Goal: Task Accomplishment & Management: Manage account settings

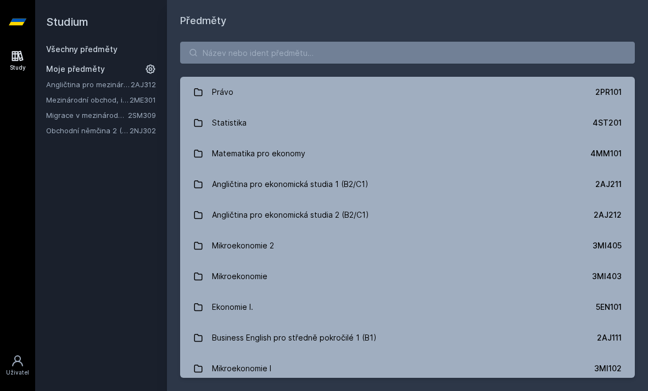
click at [153, 70] on icon at bounding box center [150, 69] width 11 height 11
click at [153, 85] on icon at bounding box center [151, 84] width 9 height 9
click at [152, 87] on icon at bounding box center [151, 84] width 9 height 9
click at [149, 84] on icon at bounding box center [151, 84] width 9 height 9
click at [147, 85] on icon at bounding box center [151, 84] width 9 height 9
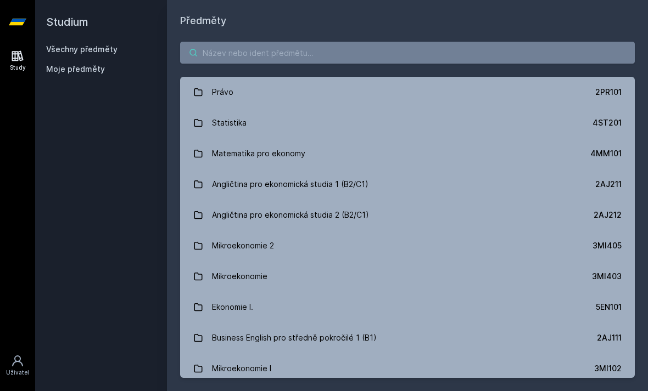
click at [208, 52] on input "search" at bounding box center [407, 53] width 455 height 22
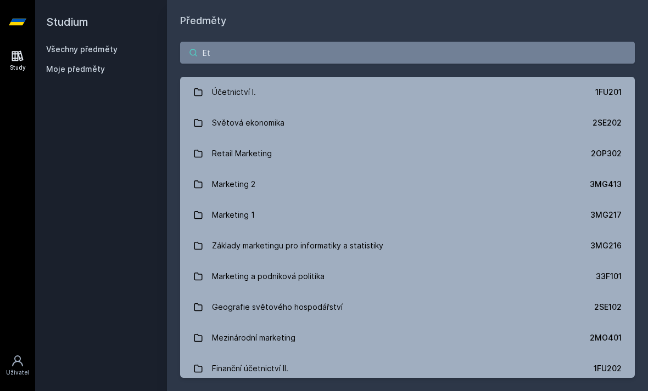
type input "E"
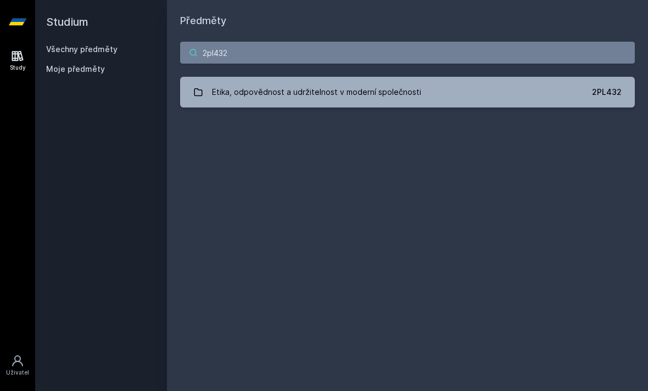
type input "2pl432"
click at [517, 84] on link "Etika, odpovědnost a udržitelnost v moderní společnosti 2PL432" at bounding box center [407, 92] width 455 height 31
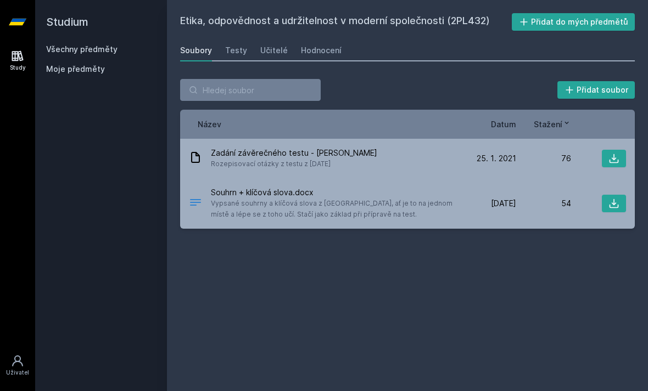
click at [361, 37] on div "Etika, odpovědnost a udržitelnost v moderní společnosti (2PL432) Přidat do mých…" at bounding box center [407, 195] width 455 height 365
click at [326, 42] on link "Hodnocení" at bounding box center [321, 51] width 41 height 22
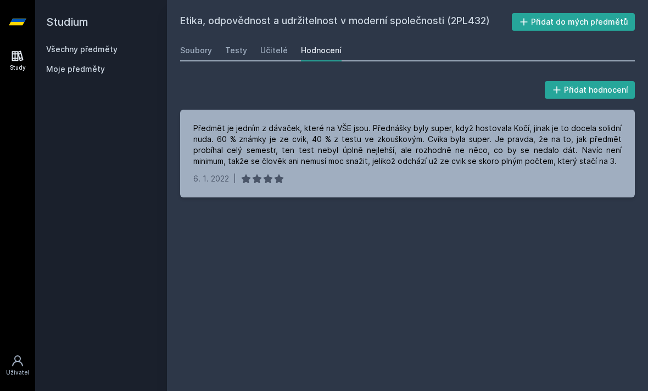
scroll to position [22, 0]
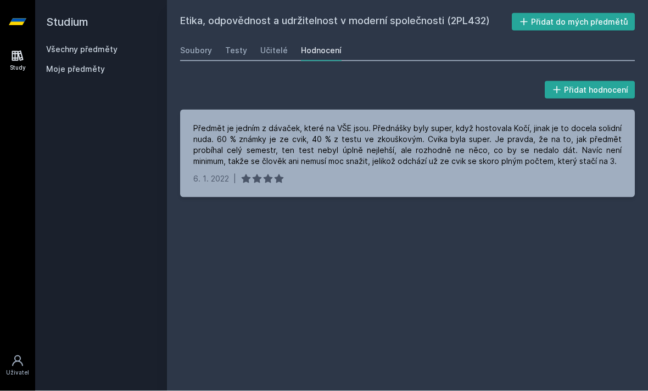
click at [275, 40] on link "Učitelé" at bounding box center [273, 51] width 27 height 22
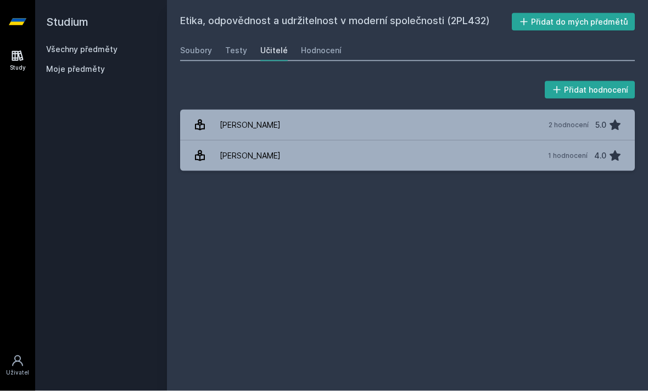
scroll to position [23, 0]
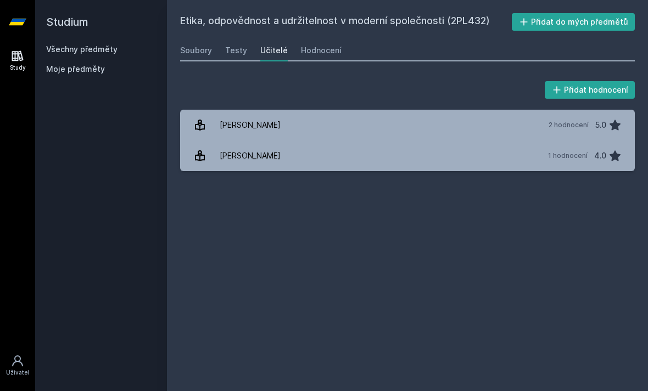
click at [225, 45] on div "Testy" at bounding box center [236, 50] width 22 height 11
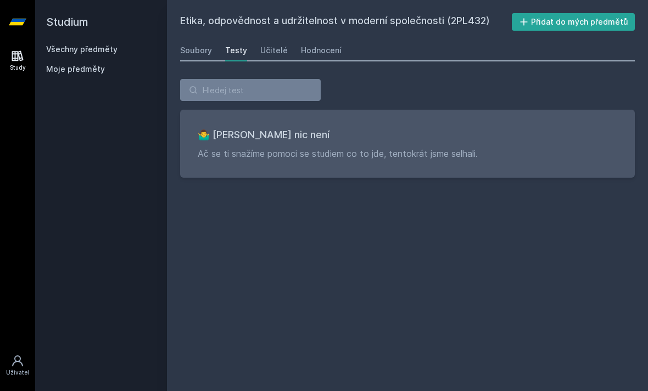
click at [204, 45] on div "Soubory" at bounding box center [196, 50] width 32 height 11
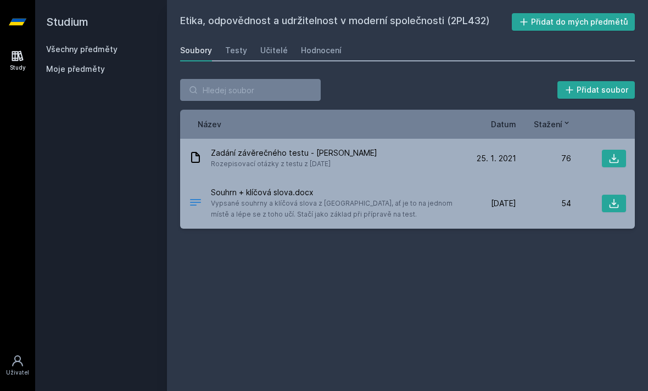
click at [589, 19] on button "Přidat do mých předmětů" at bounding box center [574, 22] width 124 height 18
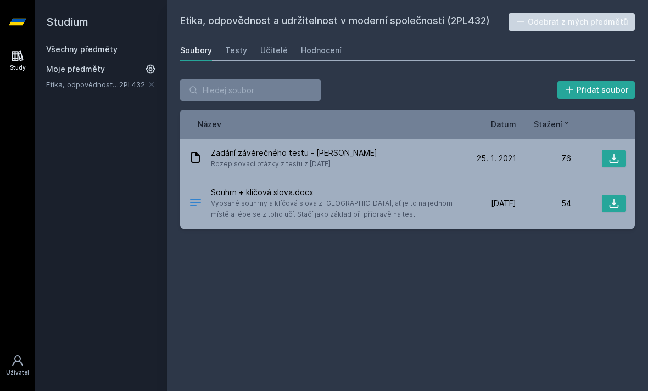
click at [68, 26] on h2 "Studium" at bounding box center [101, 22] width 110 height 44
click at [68, 51] on link "Všechny předměty" at bounding box center [81, 48] width 71 height 9
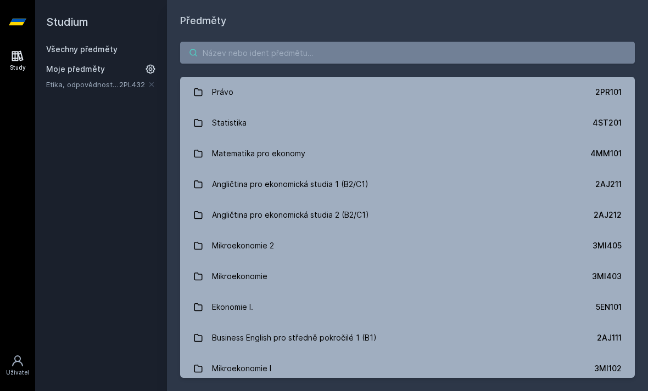
click at [217, 49] on input "search" at bounding box center [407, 53] width 455 height 22
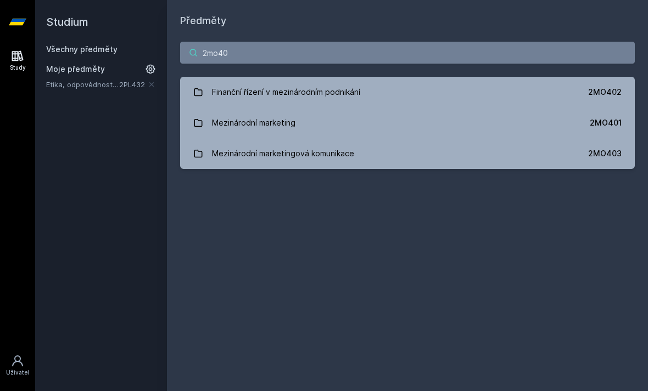
type input "2mo401"
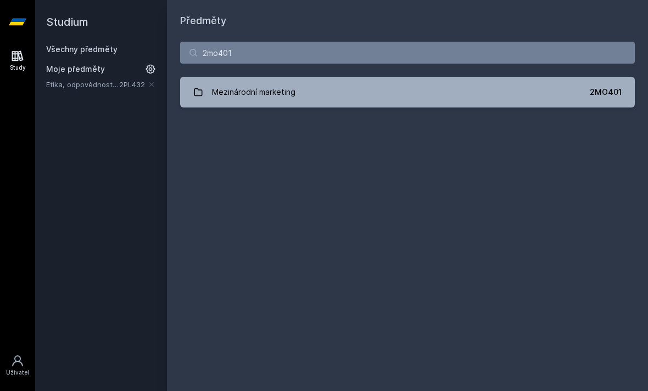
click at [596, 93] on div "2MO401" at bounding box center [606, 92] width 32 height 11
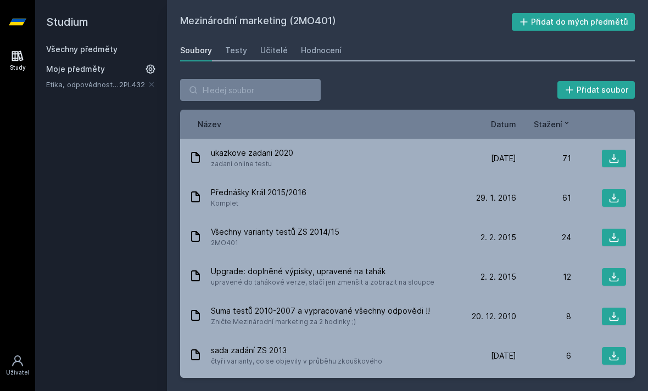
click at [614, 19] on button "Přidat do mých předmětů" at bounding box center [574, 22] width 124 height 18
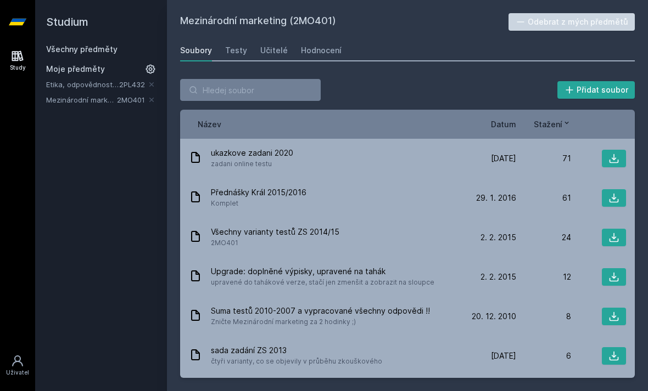
click at [325, 52] on div "Hodnocení" at bounding box center [321, 50] width 41 height 11
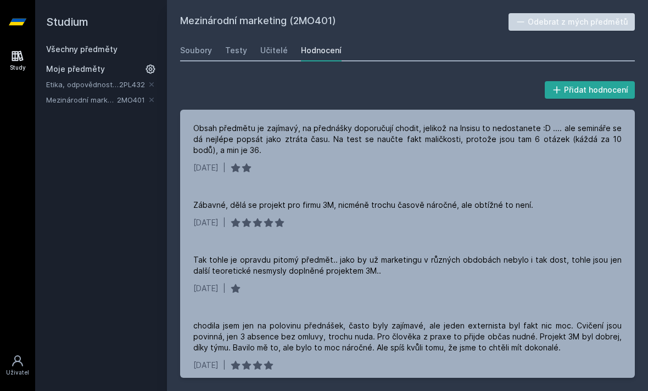
click at [61, 49] on link "Všechny předměty" at bounding box center [81, 48] width 71 height 9
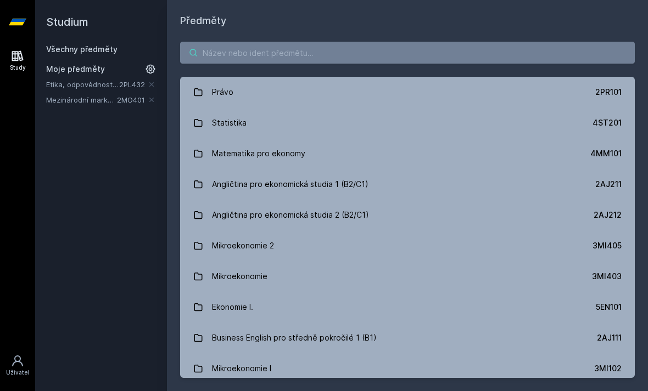
click at [484, 49] on input "search" at bounding box center [407, 53] width 455 height 22
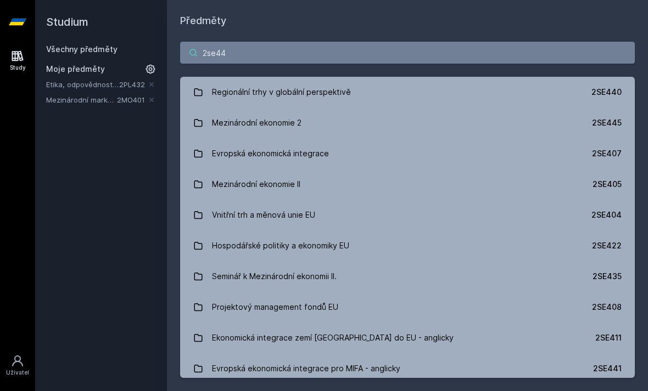
type input "2se440"
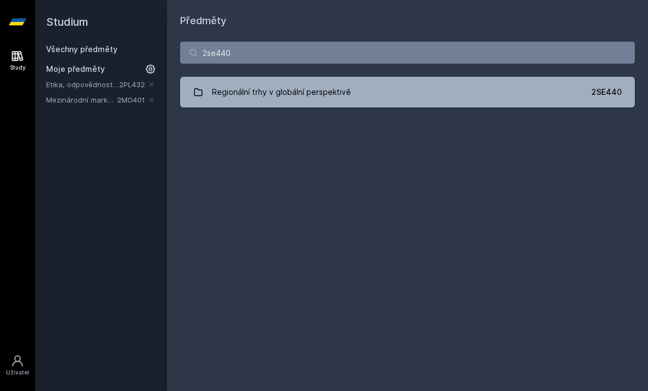
click at [210, 92] on link "Regionální trhy v globální perspektivě 2SE440" at bounding box center [407, 92] width 455 height 31
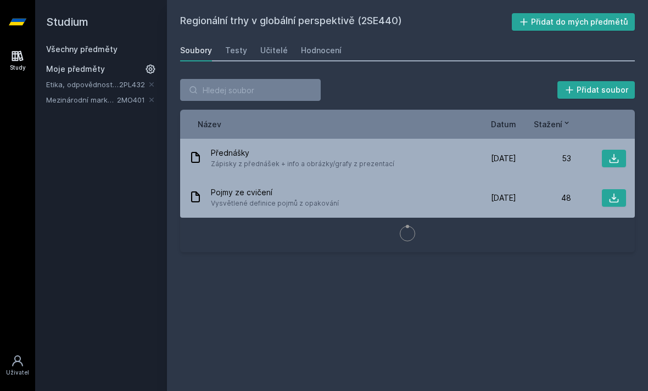
click at [595, 24] on button "Přidat do mých předmětů" at bounding box center [574, 22] width 124 height 18
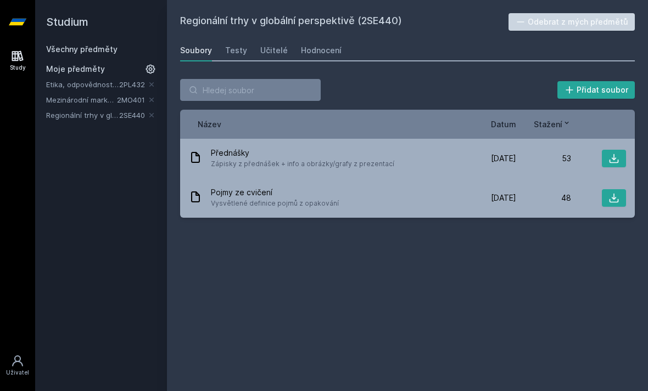
click at [320, 45] on div "Hodnocení" at bounding box center [321, 50] width 41 height 11
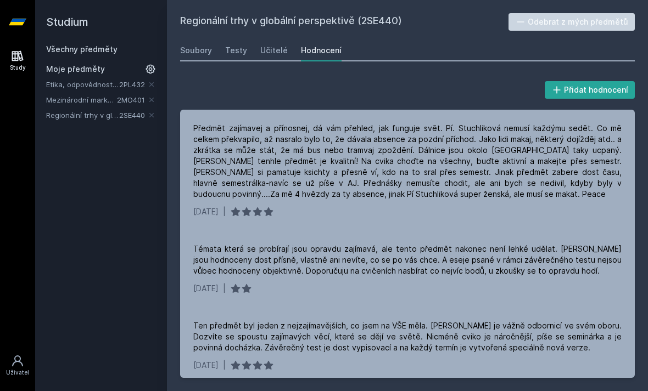
click at [60, 47] on link "Všechny předměty" at bounding box center [81, 48] width 71 height 9
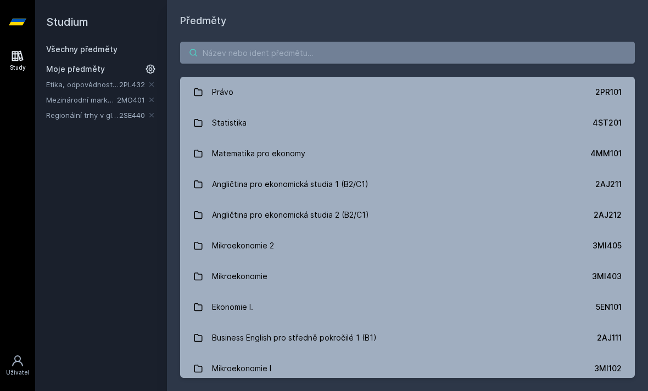
click at [226, 60] on input "search" at bounding box center [407, 53] width 455 height 22
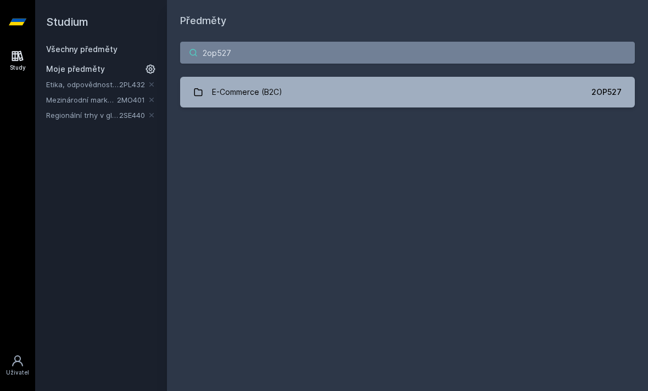
type input "2op527"
click at [150, 126] on div "Studium Všechny předměty Moje předměty Etika, odpovědnost a udržitelnost v mode…" at bounding box center [101, 195] width 132 height 391
click at [257, 93] on div "E-Commerce (B2C)" at bounding box center [247, 92] width 70 height 22
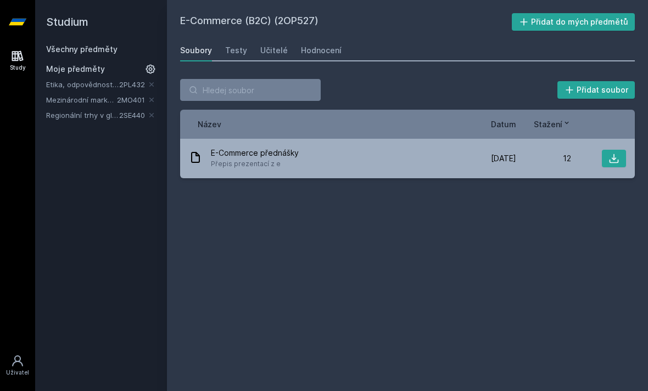
click at [603, 22] on button "Přidat do mých předmětů" at bounding box center [574, 22] width 124 height 18
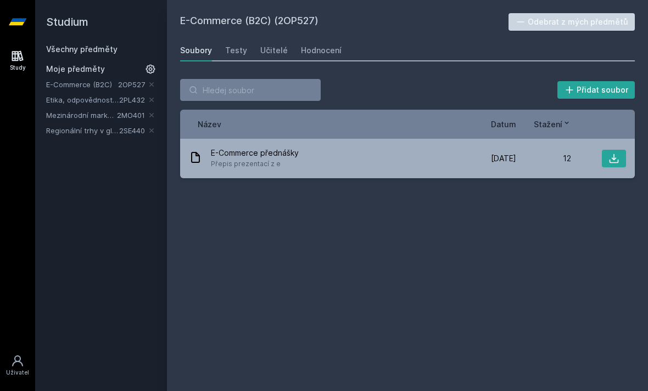
click at [306, 48] on div "Hodnocení" at bounding box center [321, 50] width 41 height 11
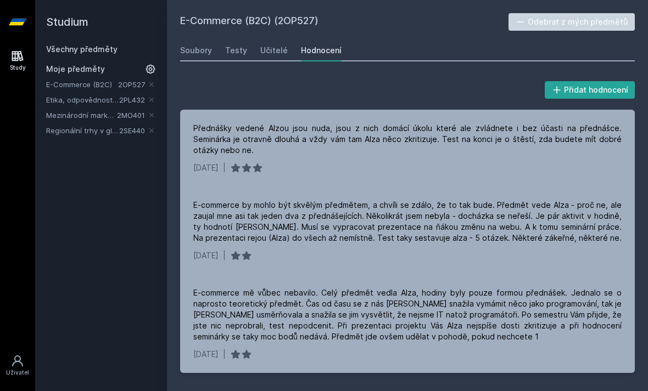
click at [59, 52] on link "Všechny předměty" at bounding box center [81, 48] width 71 height 9
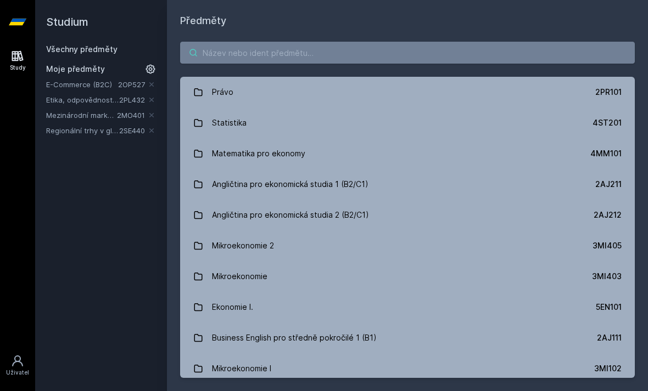
click at [555, 56] on input "search" at bounding box center [407, 53] width 455 height 22
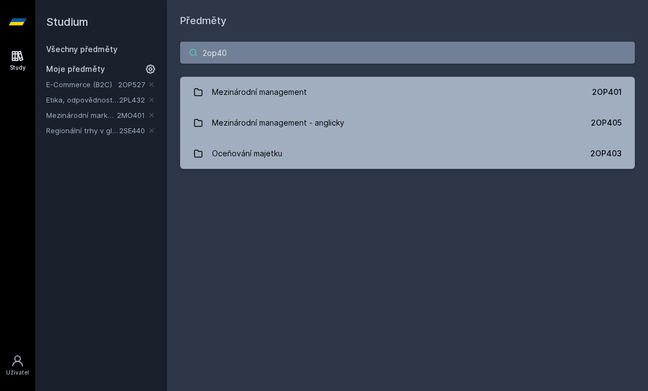
type input "2op401"
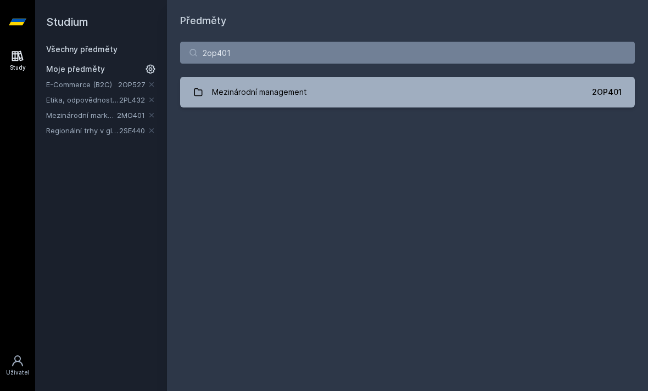
click at [235, 91] on div "Mezinárodní management" at bounding box center [259, 92] width 95 height 22
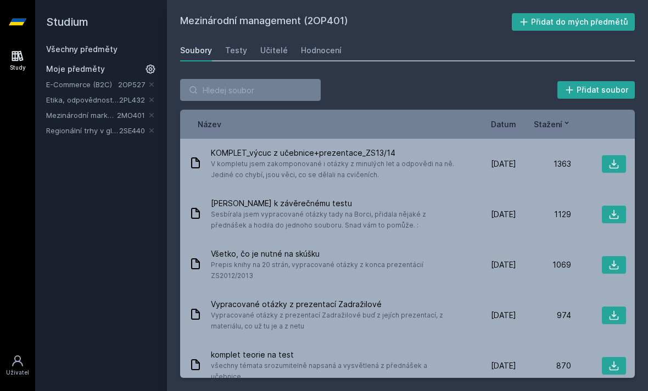
click at [564, 30] on button "Přidat do mých předmětů" at bounding box center [574, 22] width 124 height 18
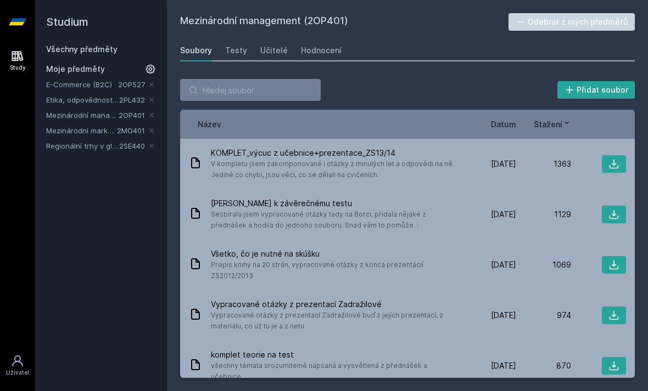
click at [327, 55] on div "Hodnocení" at bounding box center [321, 50] width 41 height 11
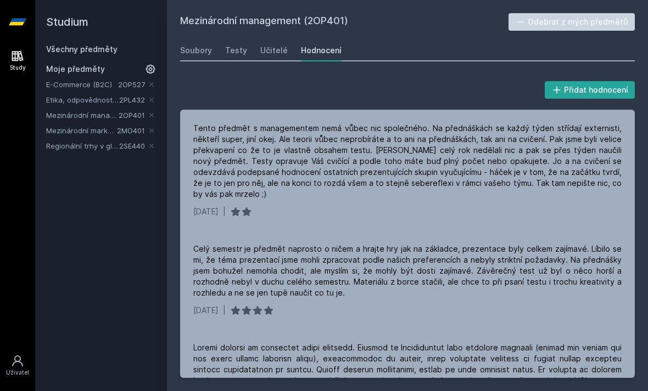
click at [75, 49] on link "Všechny předměty" at bounding box center [81, 48] width 71 height 9
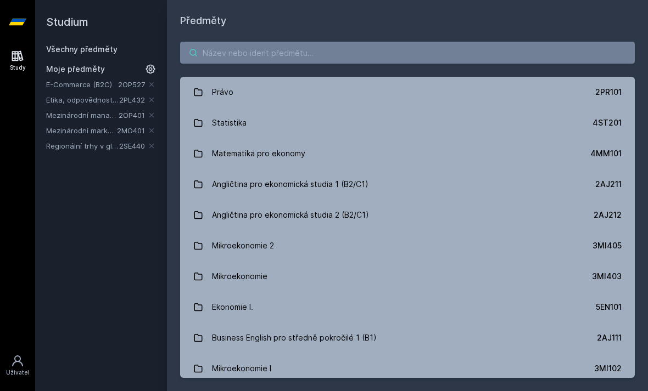
click at [524, 46] on input "search" at bounding box center [407, 53] width 455 height 22
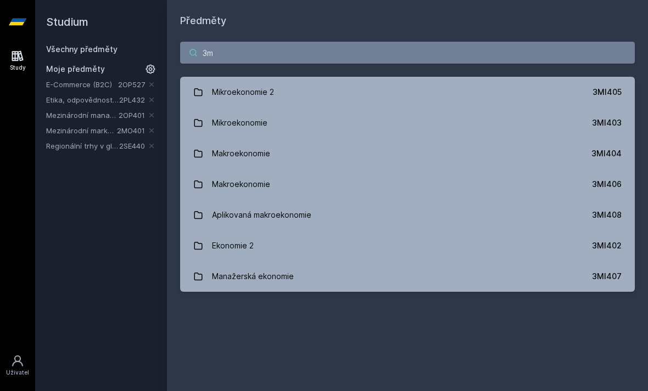
type input "3"
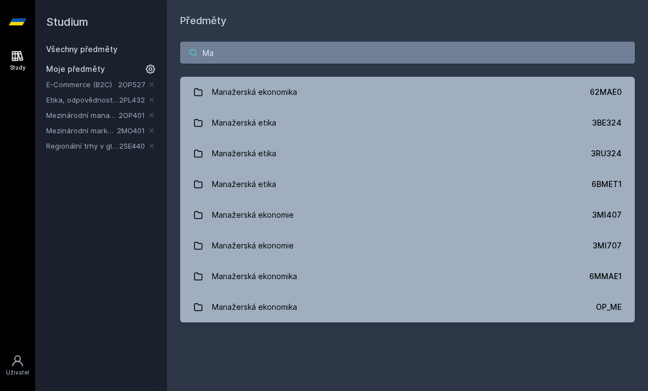
type input "M"
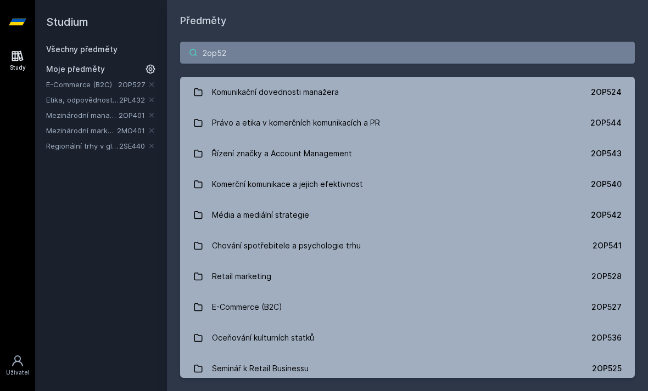
type input "2op524"
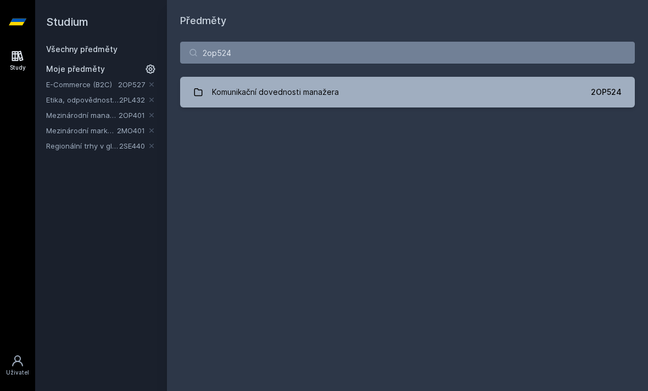
click at [235, 88] on div "Komunikační dovednosti manažera" at bounding box center [275, 92] width 127 height 22
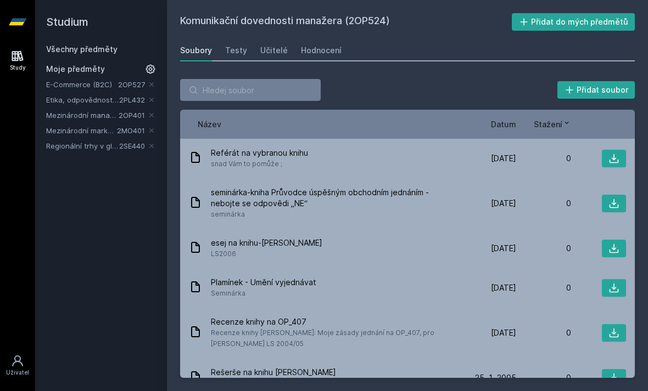
click at [608, 27] on button "Přidat do mých předmětů" at bounding box center [574, 22] width 124 height 18
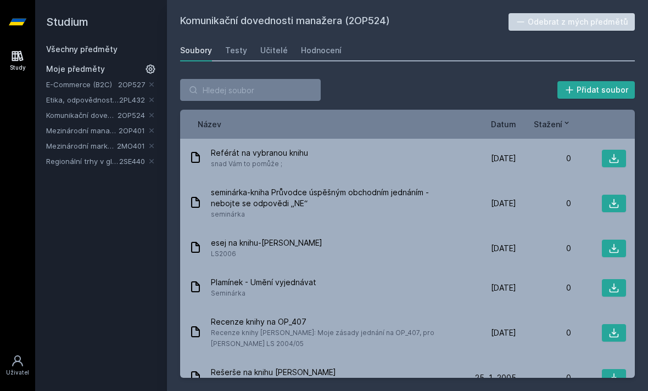
click at [321, 52] on div "Hodnocení" at bounding box center [321, 50] width 41 height 11
